Goal: Information Seeking & Learning: Learn about a topic

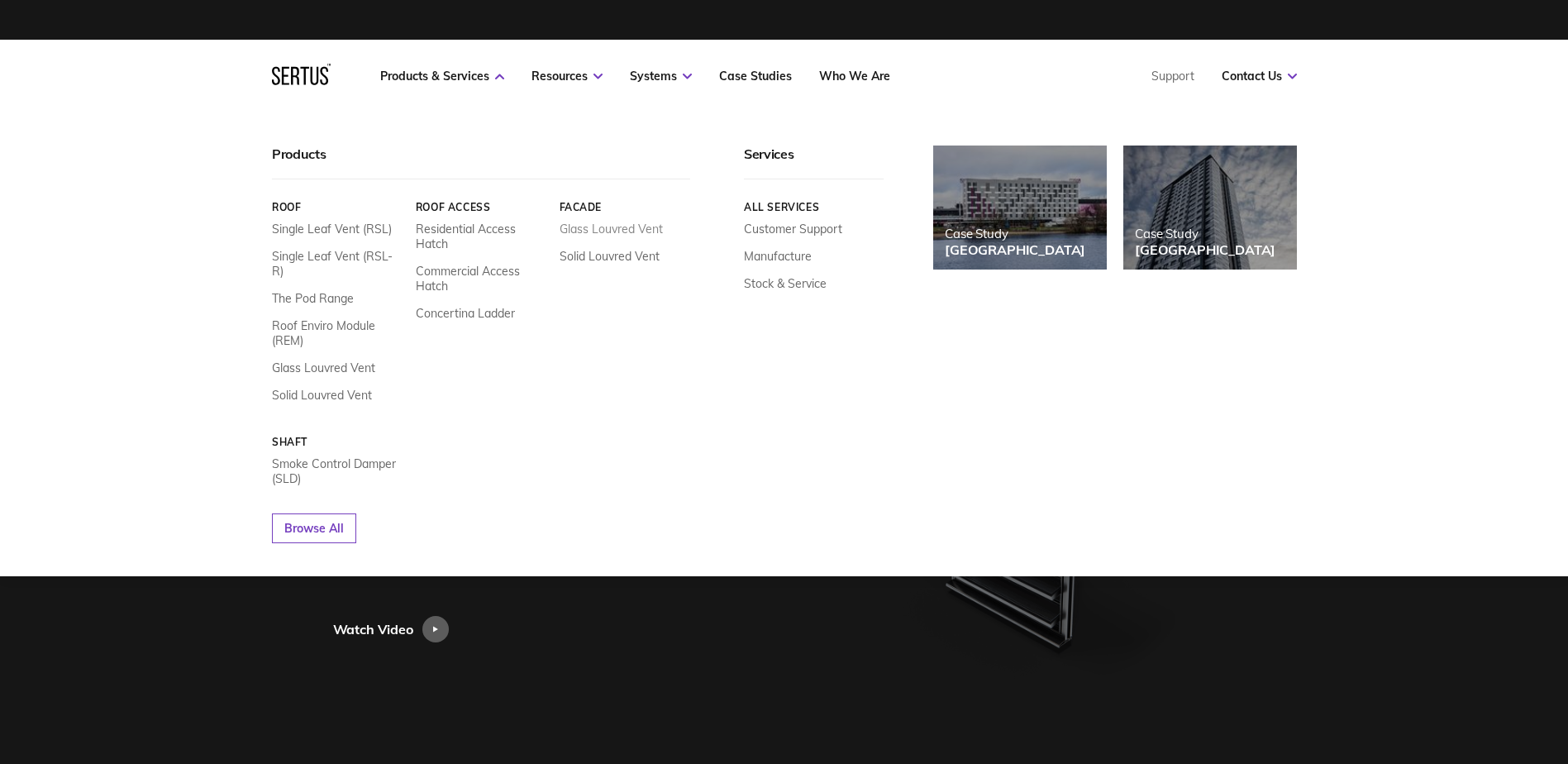
click at [596, 225] on link "Glass Louvred Vent" at bounding box center [610, 229] width 104 height 15
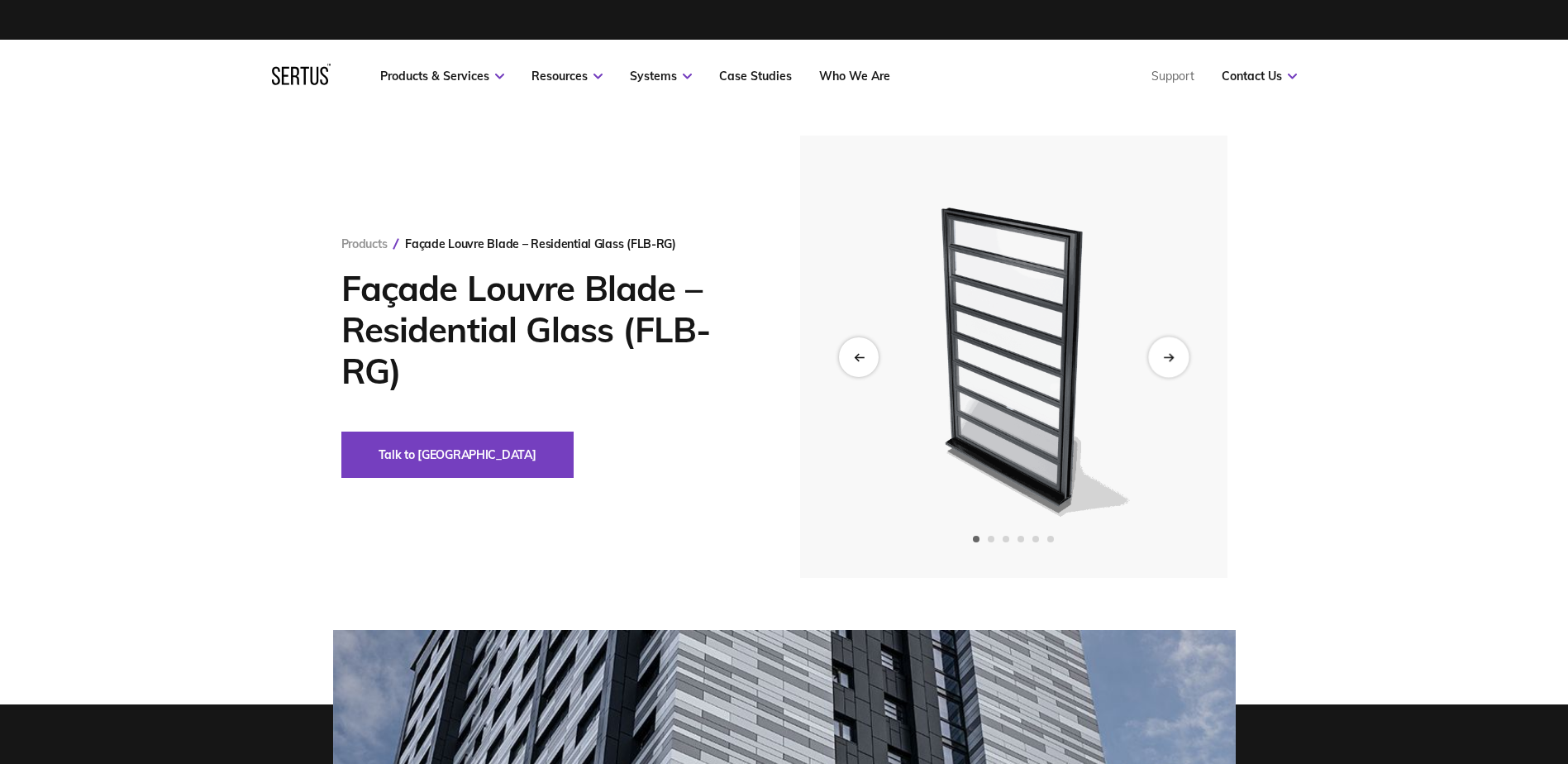
click at [1166, 355] on icon "Next slide" at bounding box center [1169, 357] width 10 height 9
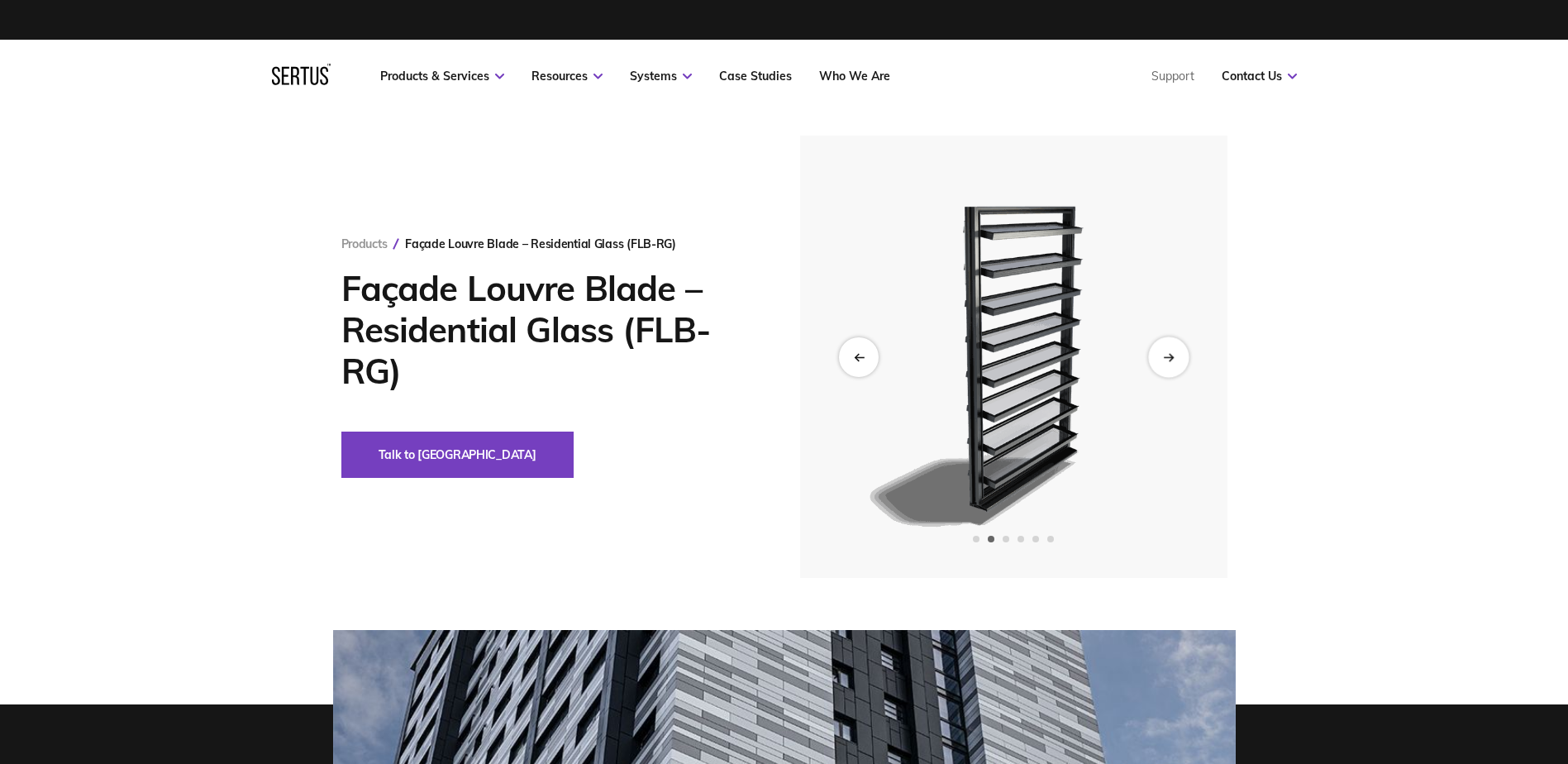
click at [1166, 355] on icon "Next slide" at bounding box center [1169, 357] width 10 height 9
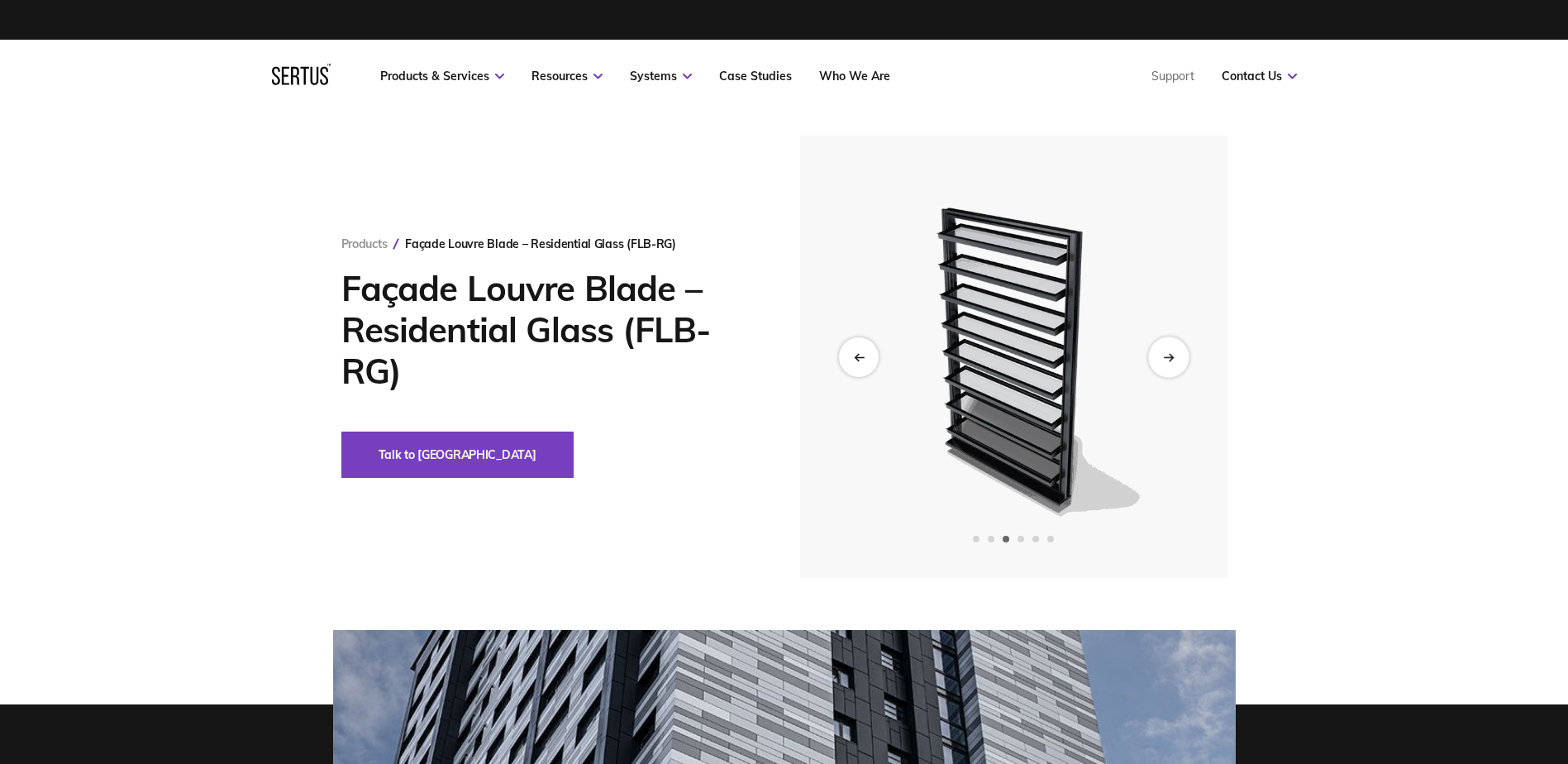
click at [1166, 355] on icon "Next slide" at bounding box center [1169, 357] width 10 height 9
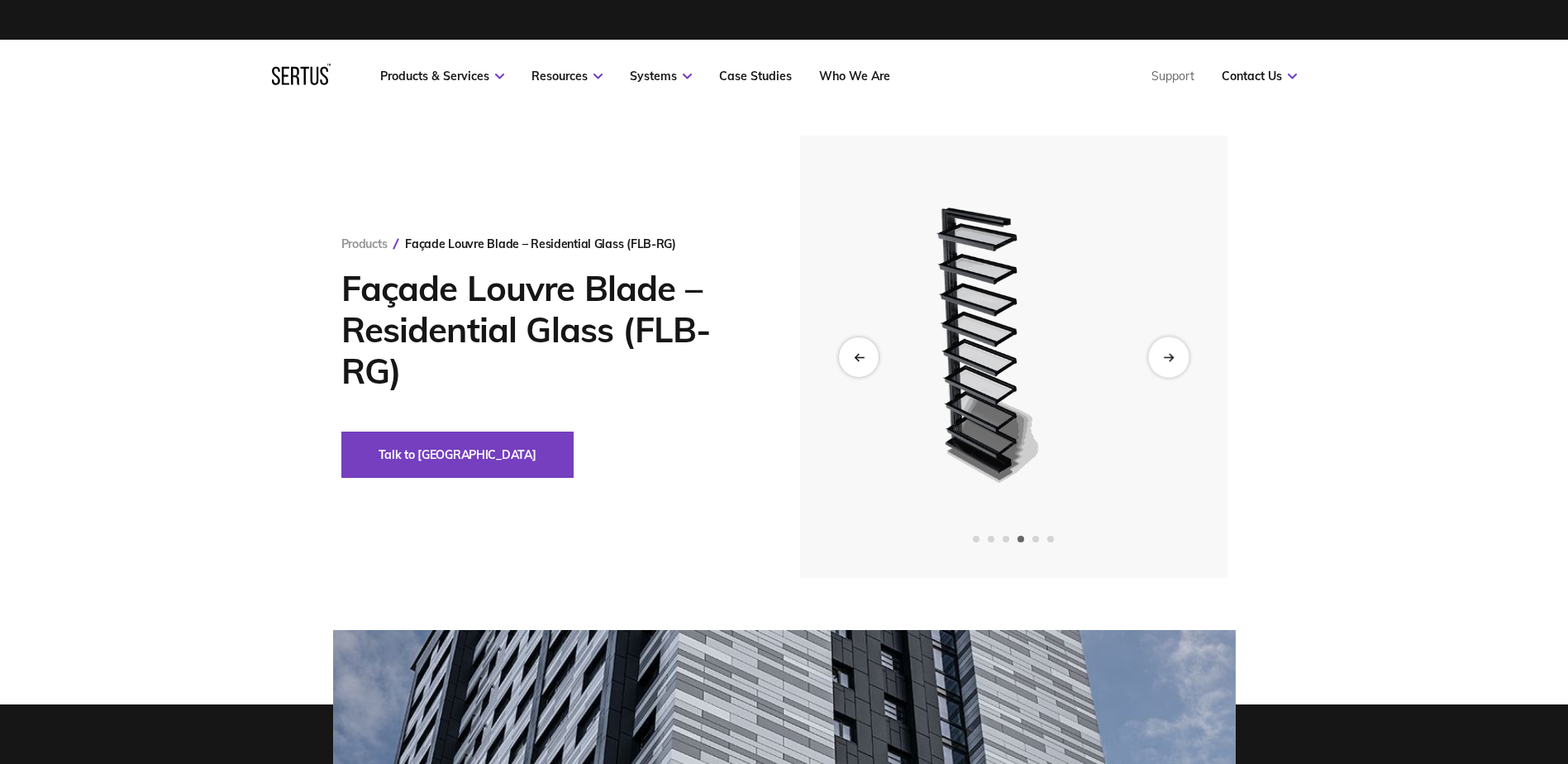
click at [1166, 355] on icon "Next slide" at bounding box center [1169, 357] width 10 height 9
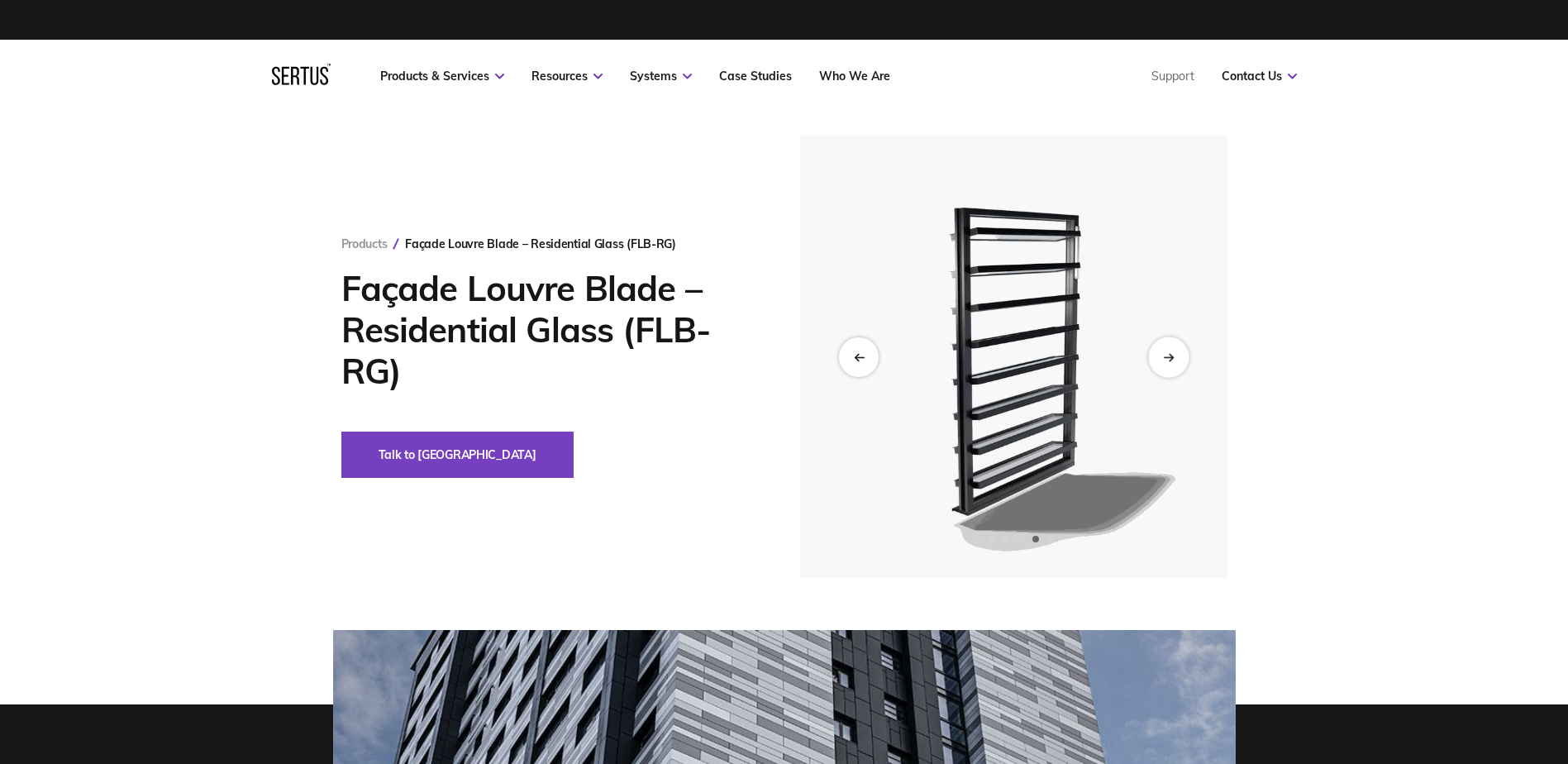
click at [1166, 355] on icon "Next slide" at bounding box center [1169, 357] width 10 height 9
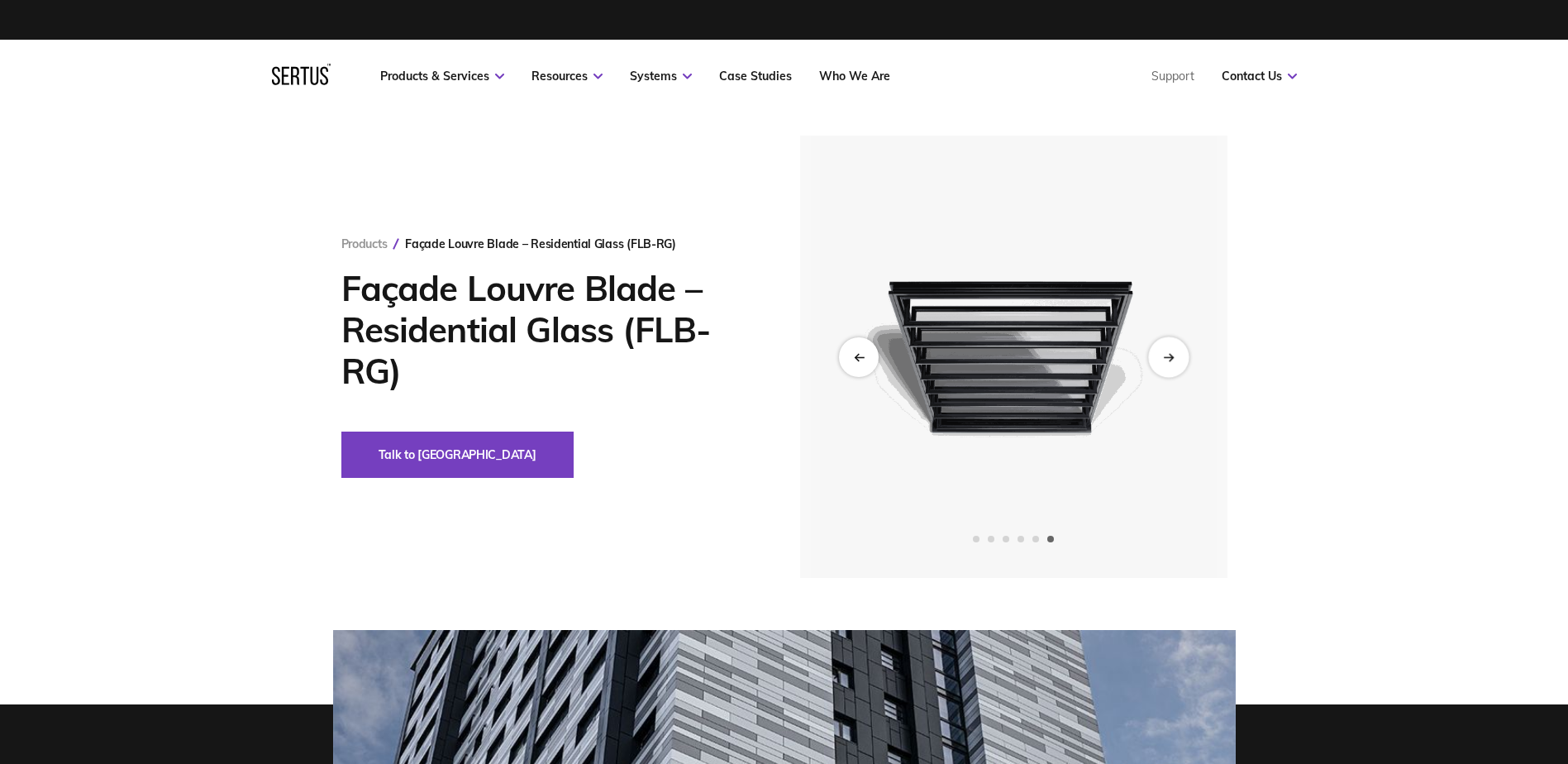
click at [1166, 355] on icon "Next slide" at bounding box center [1169, 357] width 10 height 9
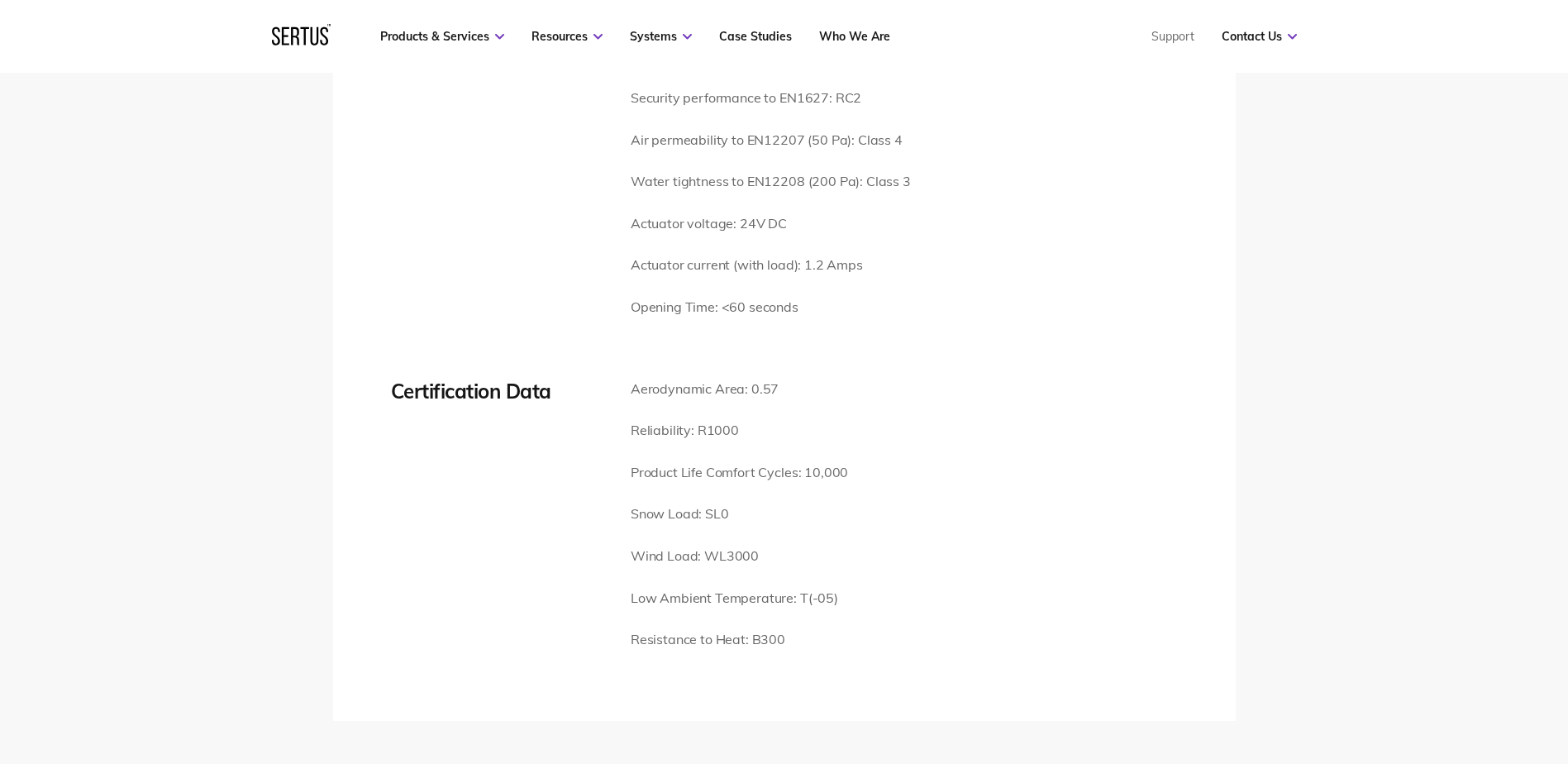
scroll to position [3637, 0]
